Goal: Transaction & Acquisition: Subscribe to service/newsletter

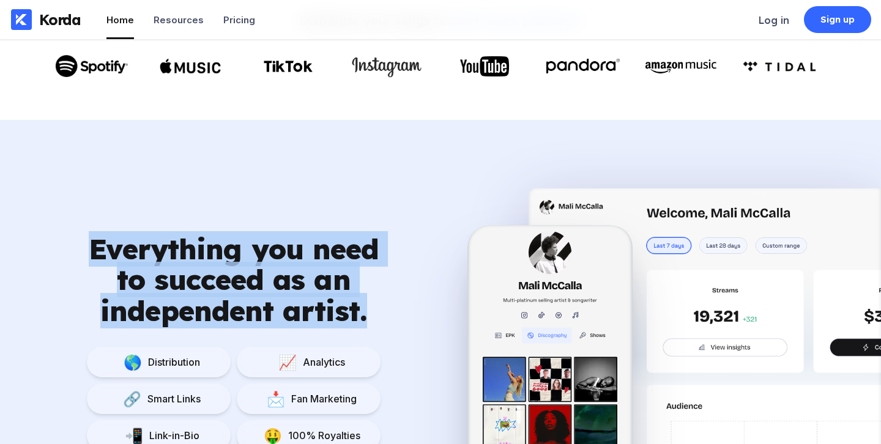
drag, startPoint x: 92, startPoint y: 250, endPoint x: 384, endPoint y: 314, distance: 298.1
click at [384, 314] on div "Everything you need to succeed as an independent artist. 🌎 Distribution 📈 Analy…" at bounding box center [233, 368] width 467 height 269
copy div "Everything you need to succeed as an independent artist."
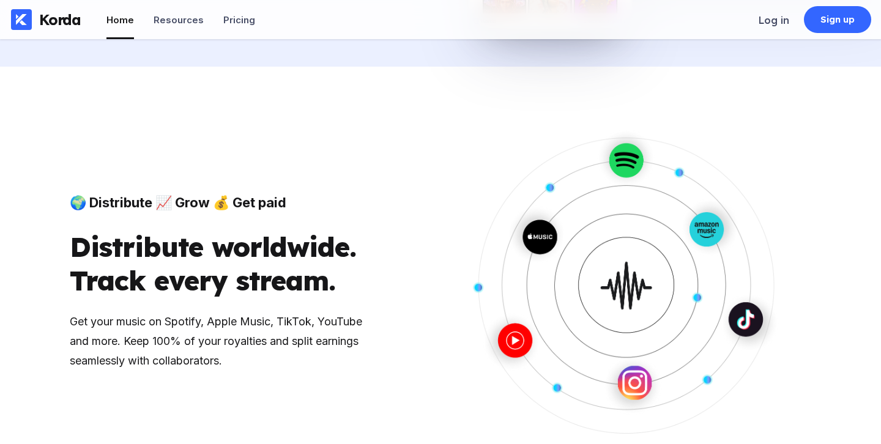
scroll to position [1226, 0]
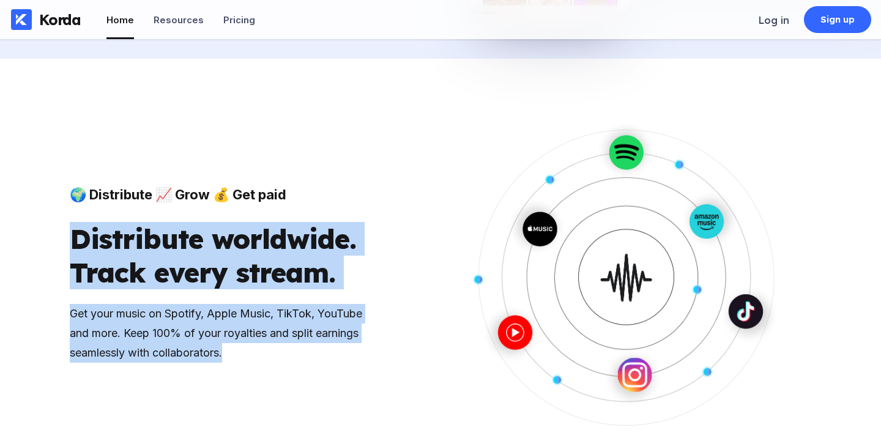
drag, startPoint x: 72, startPoint y: 234, endPoint x: 297, endPoint y: 366, distance: 261.6
click at [297, 366] on div "🌍 Distribute 📈 Grow 💰 Get paid Distribute worldwide. Track every stream. Get yo…" at bounding box center [440, 273] width 771 height 404
copy div "Distribute worldwide. Track every stream. Get your music on Spotify, Apple Musi…"
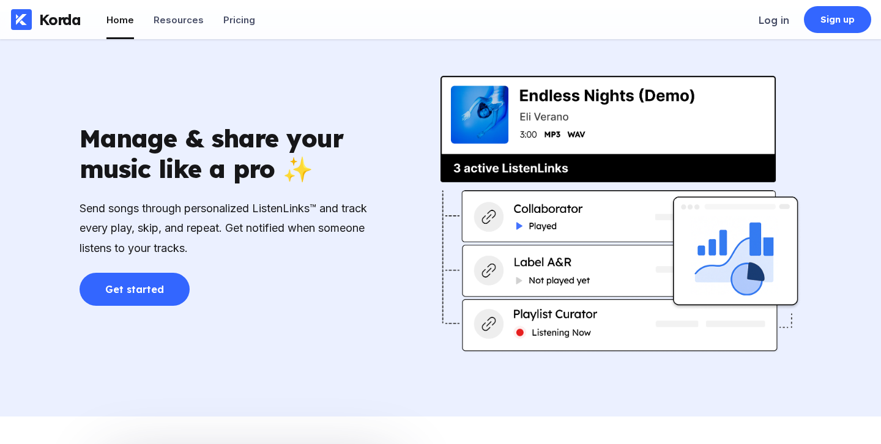
scroll to position [1439, 0]
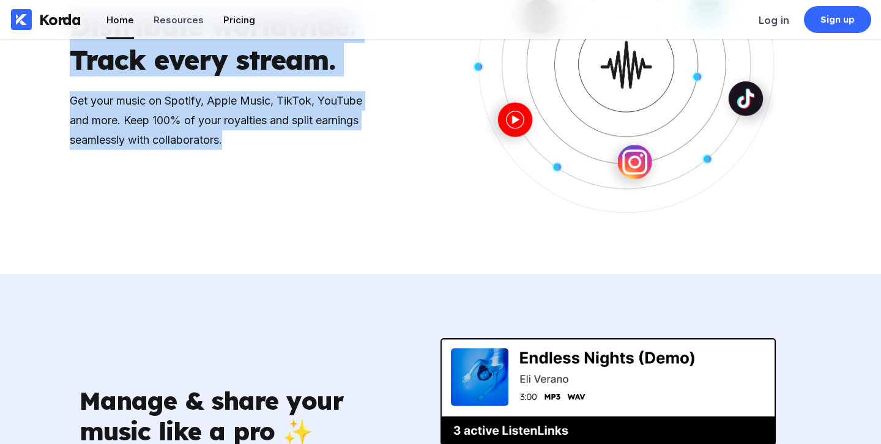
click at [234, 23] on div "Pricing" at bounding box center [239, 20] width 32 height 12
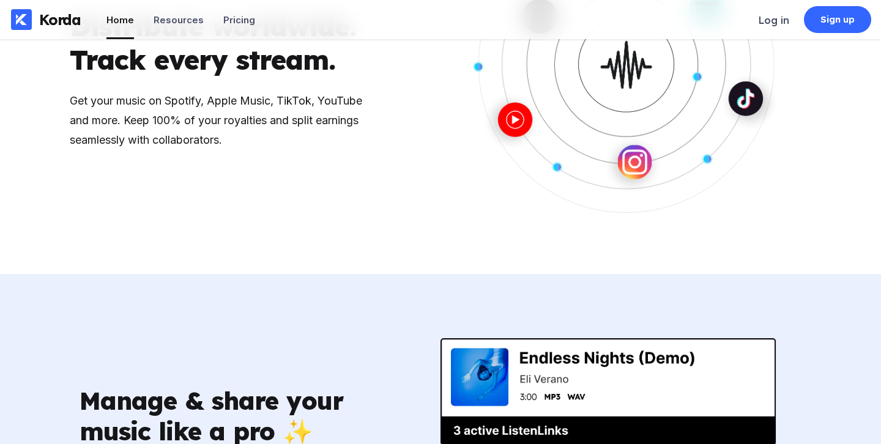
scroll to position [1446, 0]
